Goal: Transaction & Acquisition: Obtain resource

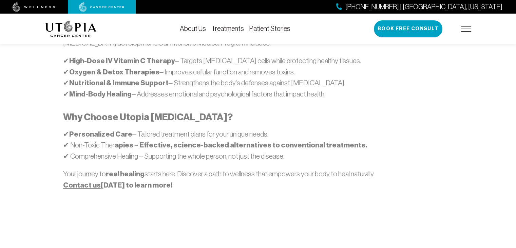
scroll to position [458, 0]
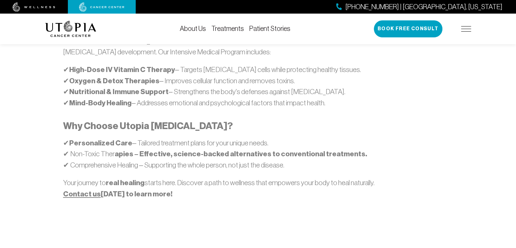
click at [279, 194] on div "Our Approach At Utopia Cancer Center , we believe in a comprehensive, patient-c…" at bounding box center [258, 100] width 435 height 298
click at [464, 29] on img at bounding box center [466, 28] width 10 height 5
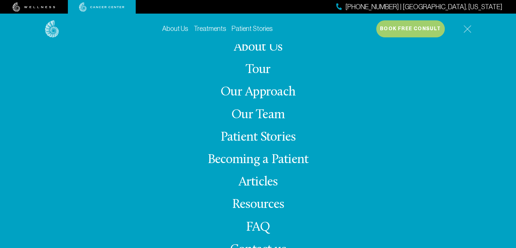
click at [257, 209] on link "Resources" at bounding box center [258, 204] width 52 height 13
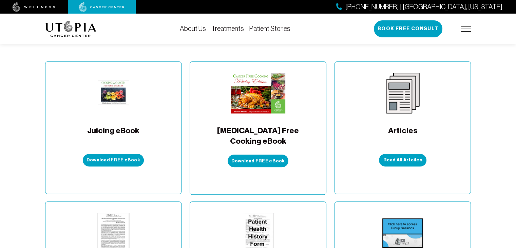
scroll to position [177, 0]
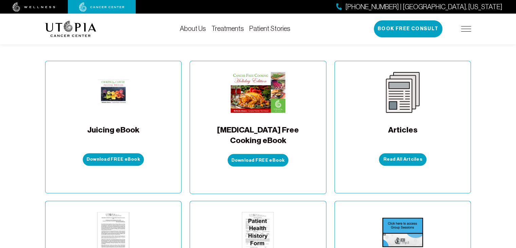
click at [304, 142] on div "Cancer Free Cooking eBook Download FREE eBook" at bounding box center [258, 127] width 137 height 133
click at [277, 154] on button "Download FREE eBook" at bounding box center [258, 160] width 61 height 13
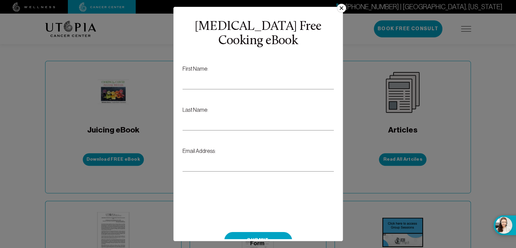
click at [274, 73] on input "First Name:" at bounding box center [258, 81] width 151 height 17
type input "****"
type input "*****"
type input "**********"
click at [274, 232] on button "Submit" at bounding box center [258, 240] width 68 height 17
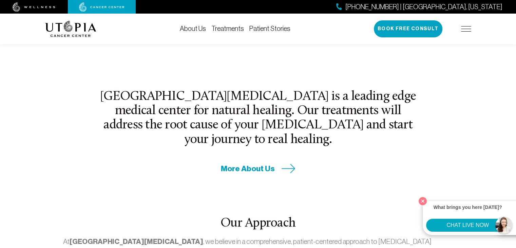
scroll to position [152, 0]
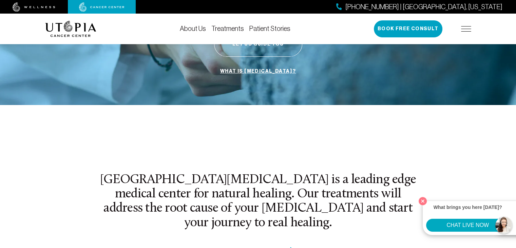
click at [288, 247] on icon at bounding box center [289, 252] width 14 height 10
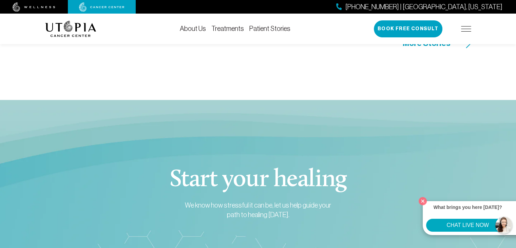
scroll to position [3226, 0]
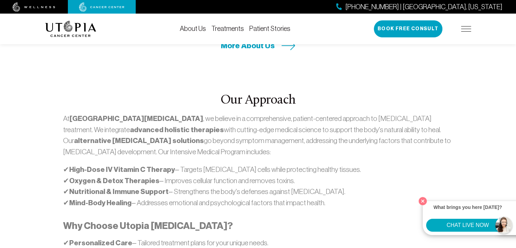
scroll to position [271, 0]
